Goal: Find specific page/section: Find specific page/section

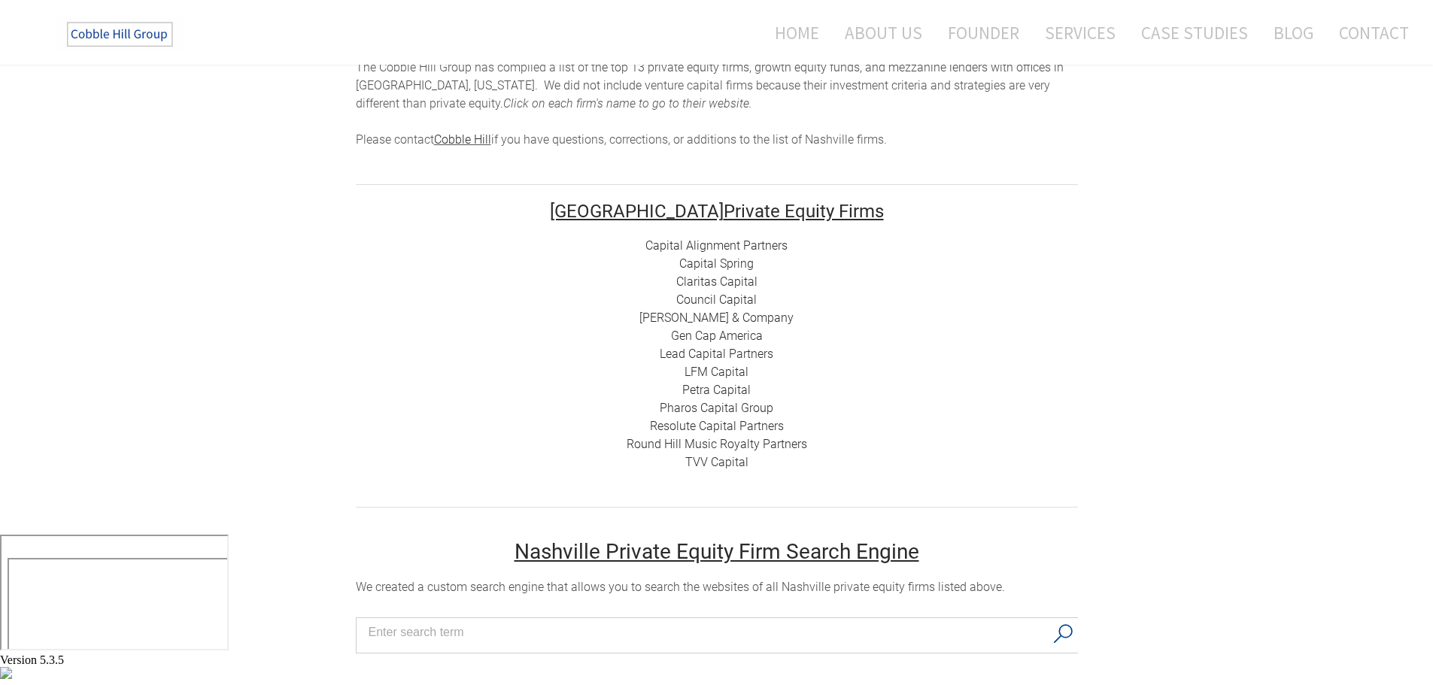
click at [757, 244] on link "Capital Alignment Partners" at bounding box center [716, 245] width 142 height 14
click at [727, 263] on link "Capital Spring" at bounding box center [716, 263] width 74 height 14
click at [702, 280] on link "Claritas Capital" at bounding box center [716, 281] width 81 height 14
click at [720, 285] on link "Claritas Capital" at bounding box center [716, 281] width 81 height 14
click at [729, 295] on link "Council Capital" at bounding box center [716, 300] width 80 height 14
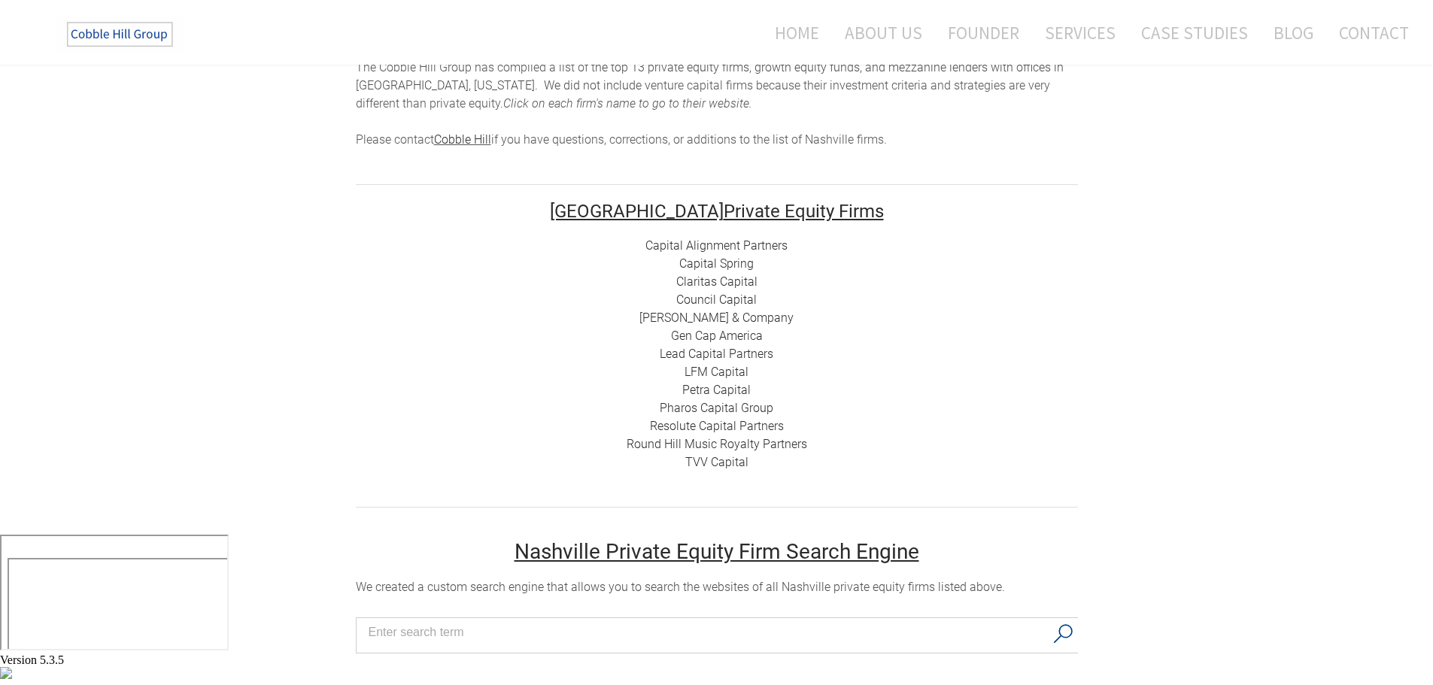
click at [721, 312] on link "[PERSON_NAME] & Company" at bounding box center [716, 318] width 154 height 14
click at [732, 351] on link "Lead Capital Partners" at bounding box center [717, 354] width 114 height 14
click at [721, 372] on link "LFM Capital" at bounding box center [716, 372] width 64 height 14
click at [725, 389] on link "Petra Capital" at bounding box center [716, 390] width 68 height 14
click at [700, 408] on link "Pharos Capital Group" at bounding box center [717, 408] width 114 height 14
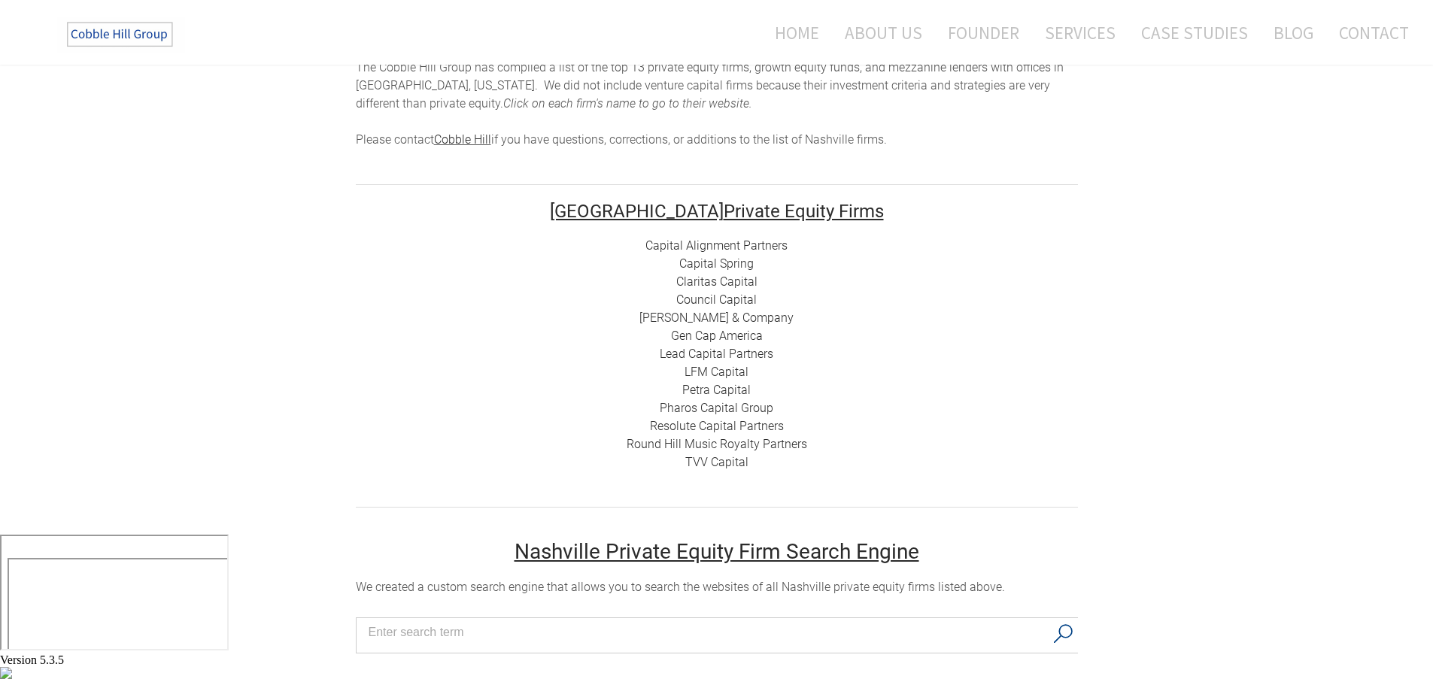
click at [710, 426] on link "Resolute Capital Partners" at bounding box center [717, 426] width 134 height 14
click at [711, 438] on link "Round Hill Music Royalty Partners" at bounding box center [716, 444] width 180 height 14
click at [711, 462] on link "TVV Capital" at bounding box center [716, 462] width 63 height 14
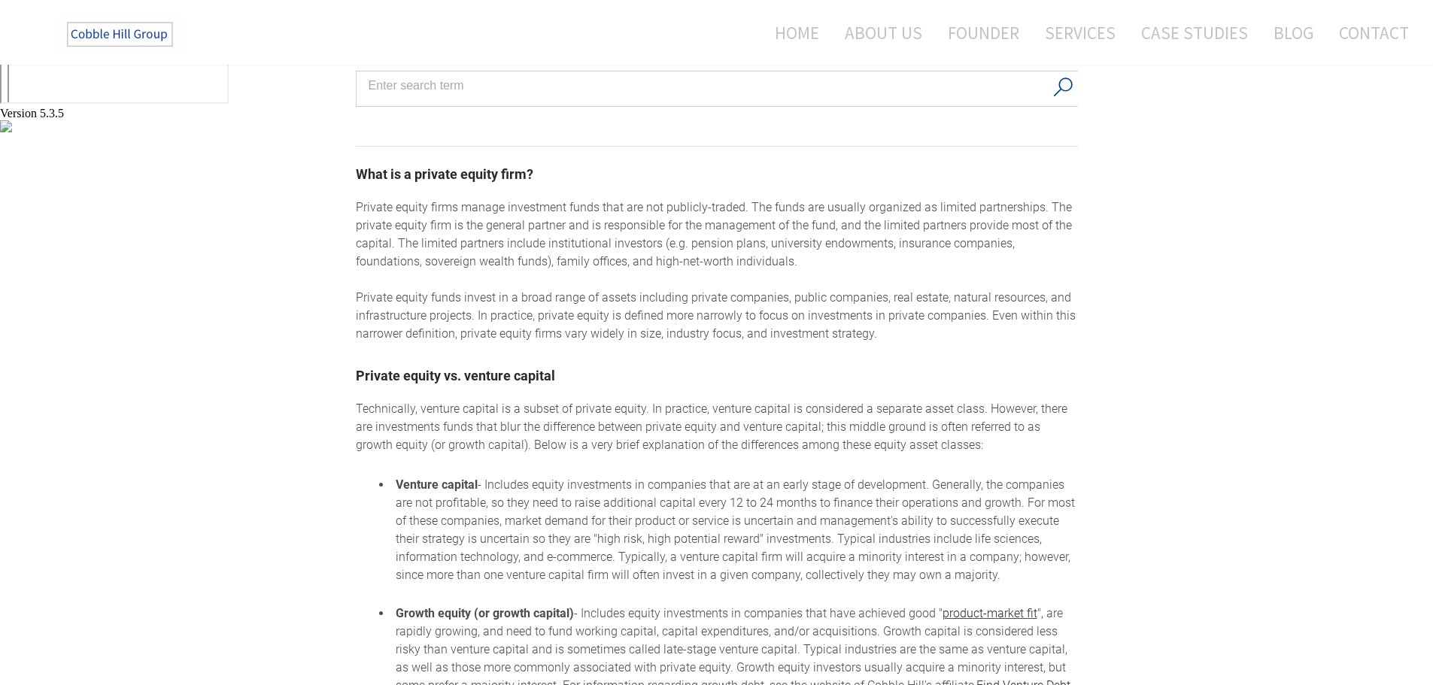
scroll to position [902, 0]
